Goal: Task Accomplishment & Management: Use online tool/utility

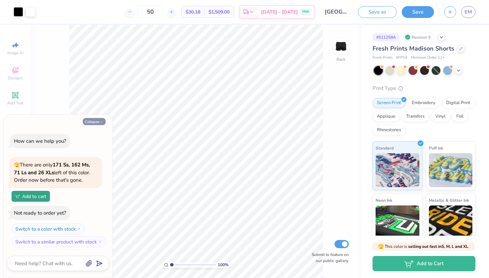
click at [89, 121] on button "Collapse" at bounding box center [94, 121] width 23 height 7
type textarea "x"
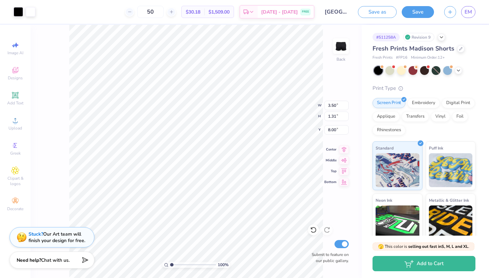
type input "8.71"
type input "2.65"
type input "0.99"
type input "9.10"
type input "3.52"
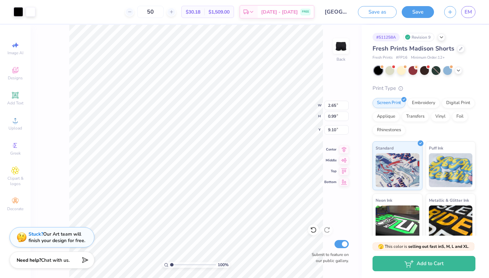
type input "1.31"
type input "8.78"
click at [466, 8] on span "EM" at bounding box center [468, 12] width 7 height 8
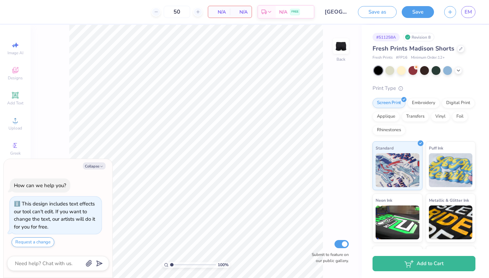
scroll to position [13, 0]
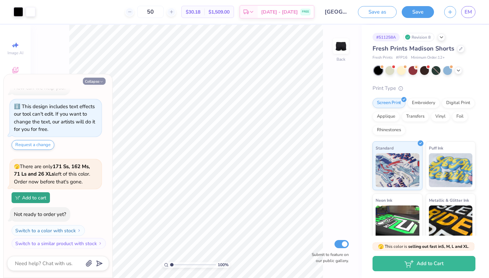
click at [97, 81] on button "Collapse" at bounding box center [94, 81] width 23 height 7
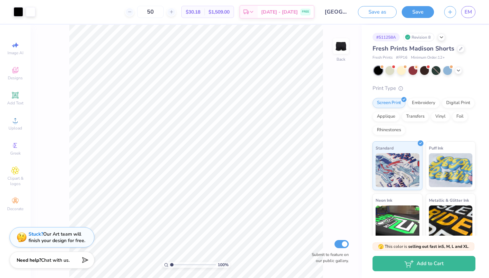
type textarea "x"
click at [374, 14] on button "Save as" at bounding box center [377, 11] width 39 height 12
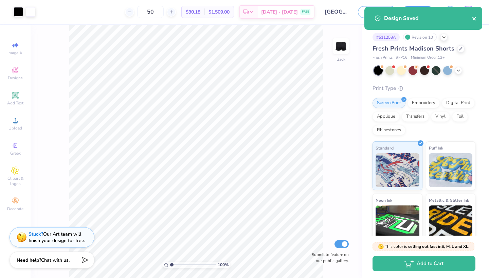
click at [475, 18] on icon "close" at bounding box center [474, 18] width 5 height 5
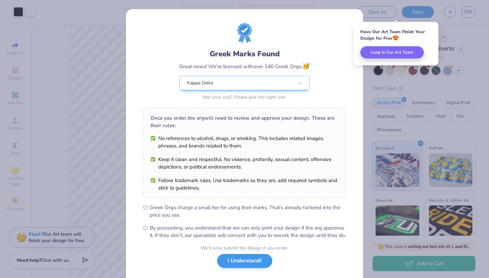
click at [240, 268] on button "I Understand!" at bounding box center [244, 261] width 55 height 14
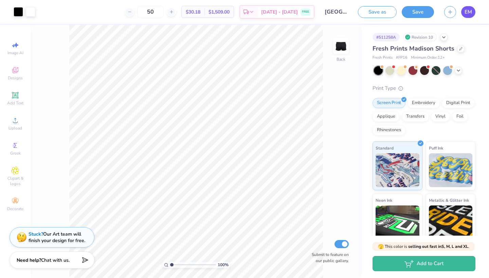
click at [467, 9] on span "EM" at bounding box center [468, 12] width 7 height 8
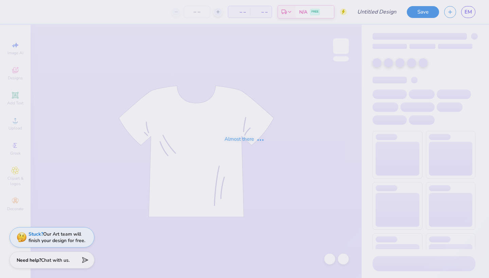
type input "[GEOGRAPHIC_DATA] : [PERSON_NAME]"
type input "50"
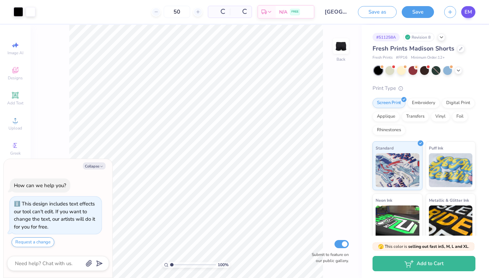
type textarea "x"
click at [469, 12] on span "EM" at bounding box center [468, 12] width 7 height 8
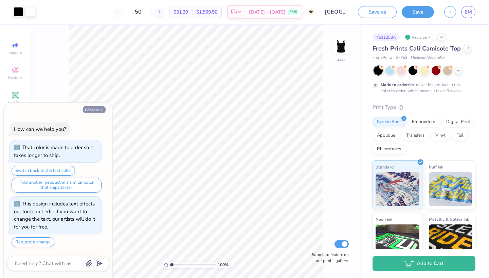
click at [98, 113] on button "Collapse" at bounding box center [94, 109] width 23 height 7
type textarea "x"
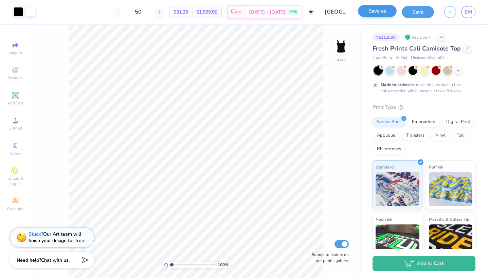
click at [381, 13] on button "Save as" at bounding box center [377, 11] width 39 height 12
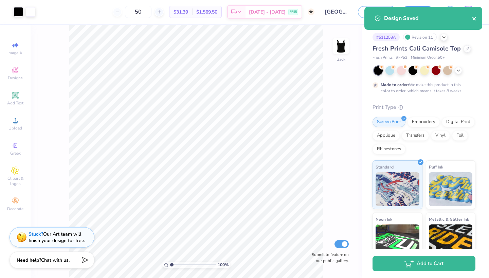
click at [474, 19] on icon "close" at bounding box center [473, 18] width 3 height 3
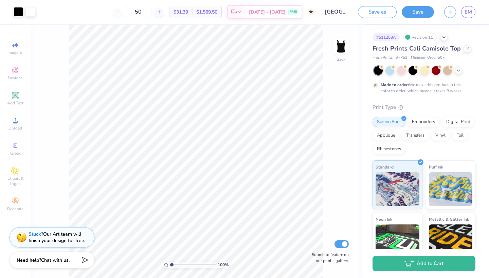
click at [468, 8] on div "Design Saved" at bounding box center [423, 6] width 121 height 3
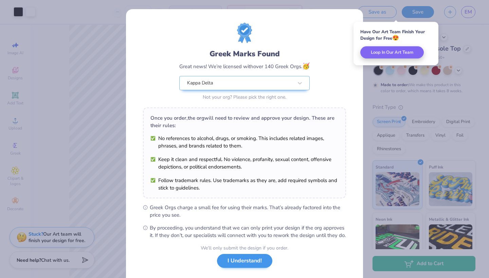
click at [242, 268] on button "I Understand!" at bounding box center [244, 261] width 55 height 14
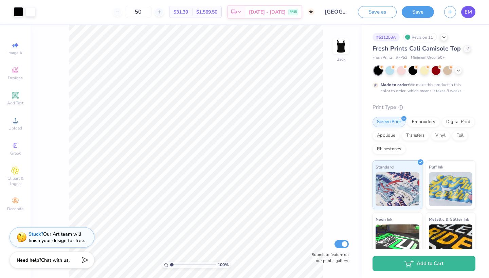
click at [470, 14] on span "EM" at bounding box center [468, 12] width 7 height 8
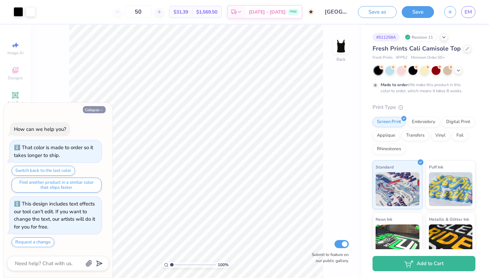
click at [97, 113] on button "Collapse" at bounding box center [94, 109] width 23 height 7
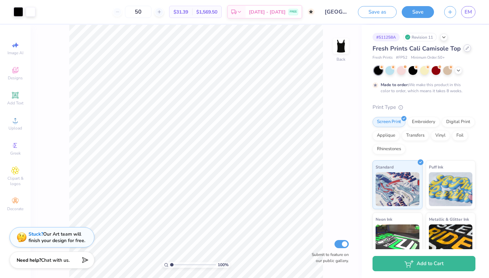
click at [466, 50] on icon at bounding box center [467, 48] width 3 height 3
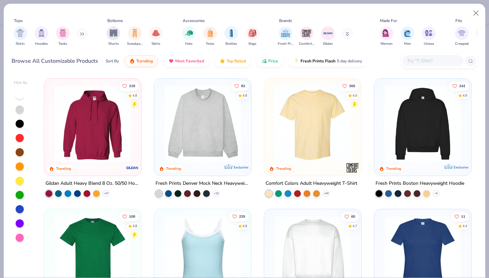
scroll to position [18, 0]
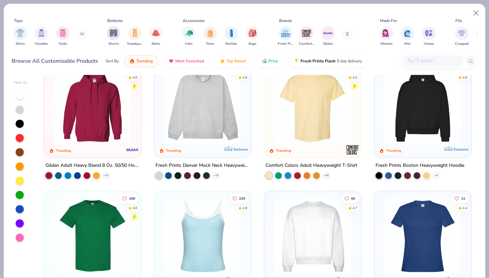
click at [205, 96] on img at bounding box center [203, 106] width 84 height 77
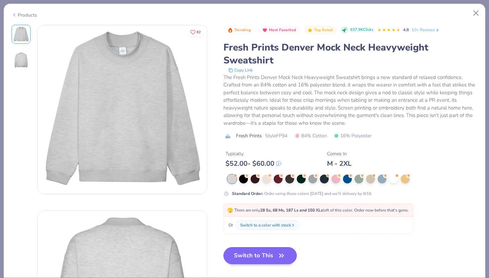
click at [257, 252] on button "Switch to This" at bounding box center [260, 256] width 74 height 17
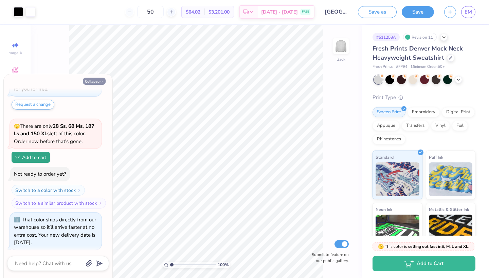
click at [94, 80] on button "Collapse" at bounding box center [94, 81] width 23 height 7
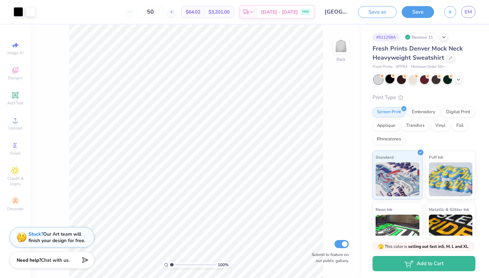
click at [388, 79] on div at bounding box center [389, 79] width 9 height 9
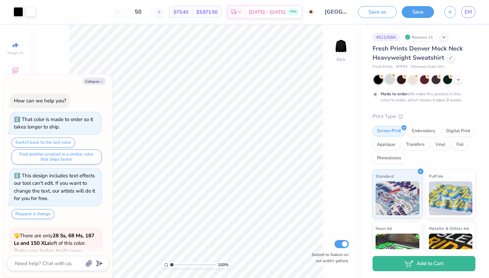
scroll to position [173, 0]
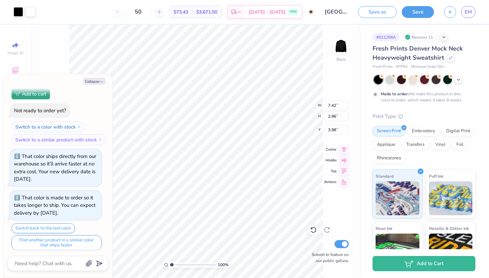
type textarea "x"
type input "11.79"
type input "4.70"
type textarea "x"
type input "2.32"
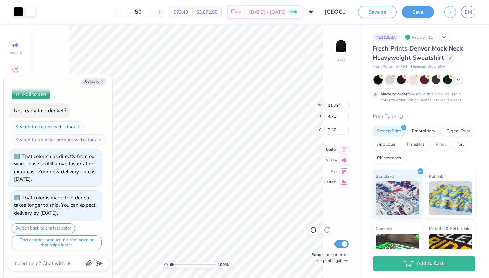
type textarea "x"
type input "1.90"
drag, startPoint x: 96, startPoint y: 81, endPoint x: 101, endPoint y: 82, distance: 4.4
click at [96, 81] on button "Collapse" at bounding box center [94, 81] width 23 height 7
type textarea "x"
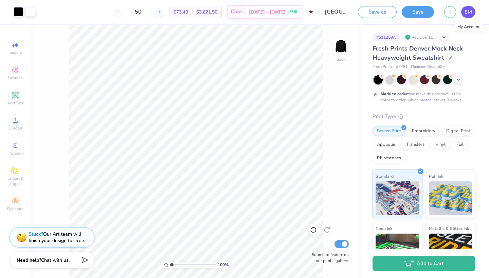
click at [467, 15] on span "EM" at bounding box center [468, 12] width 7 height 8
